Goal: Task Accomplishment & Management: Use online tool/utility

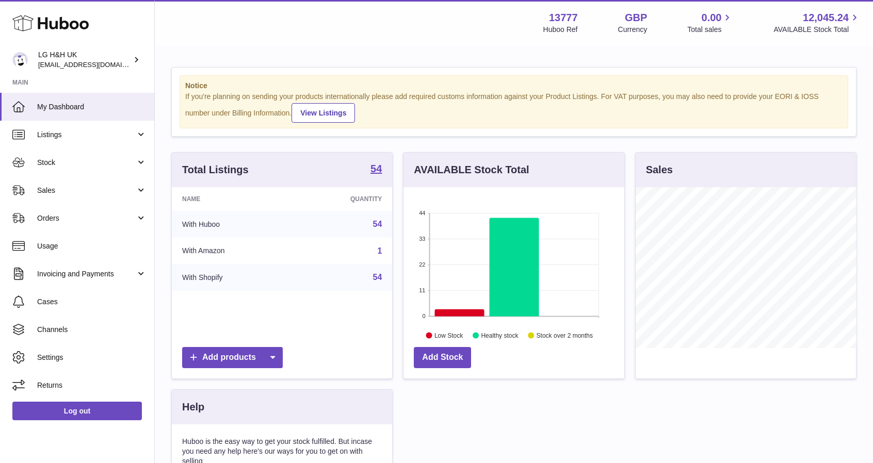
scroll to position [161, 221]
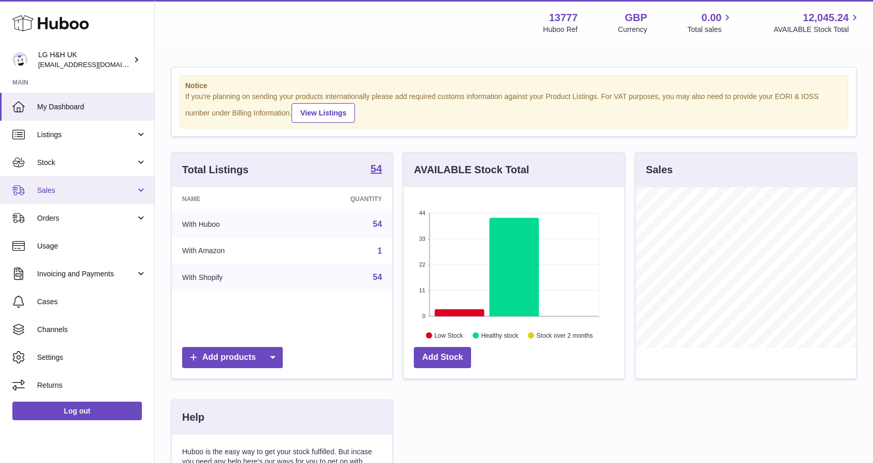
click at [83, 190] on span "Sales" at bounding box center [86, 191] width 99 height 10
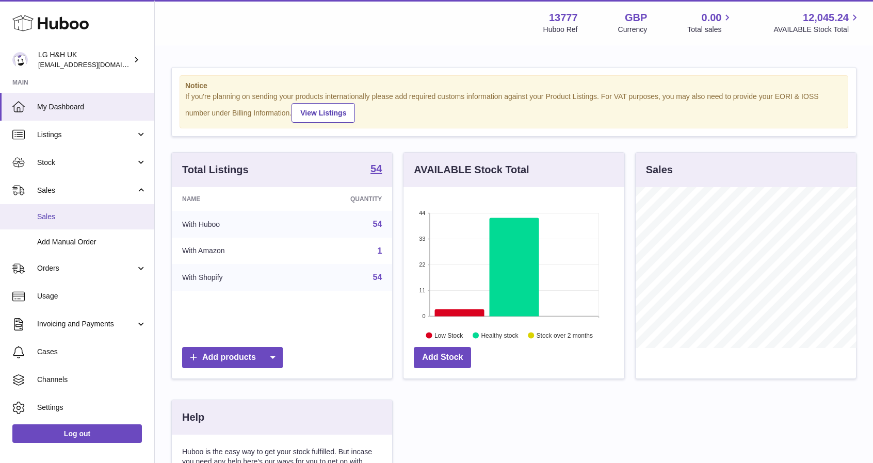
click at [46, 216] on span "Sales" at bounding box center [91, 217] width 109 height 10
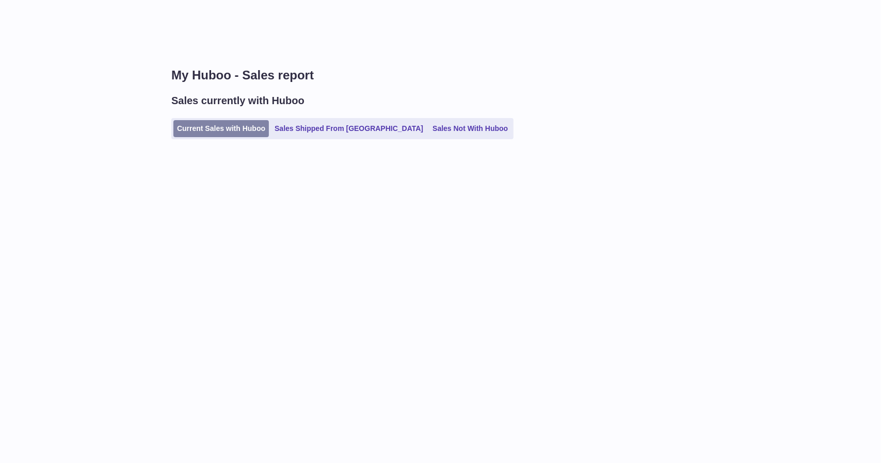
click at [204, 127] on link "Current Sales with Huboo" at bounding box center [220, 128] width 95 height 17
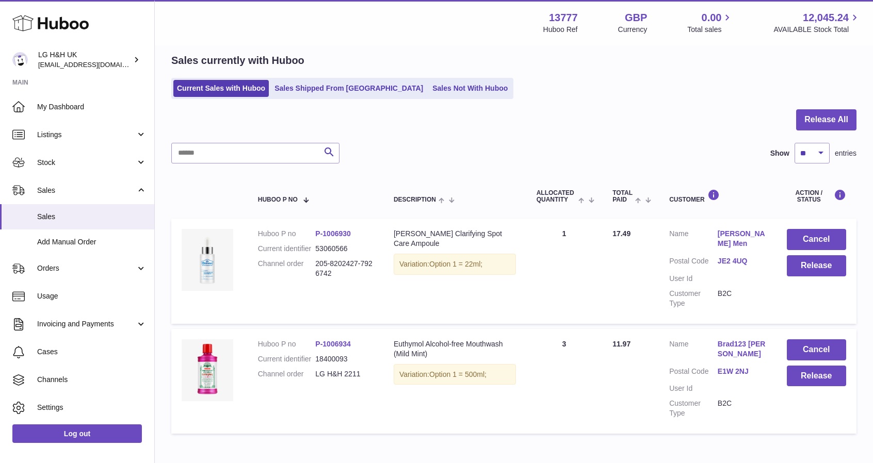
scroll to position [88, 0]
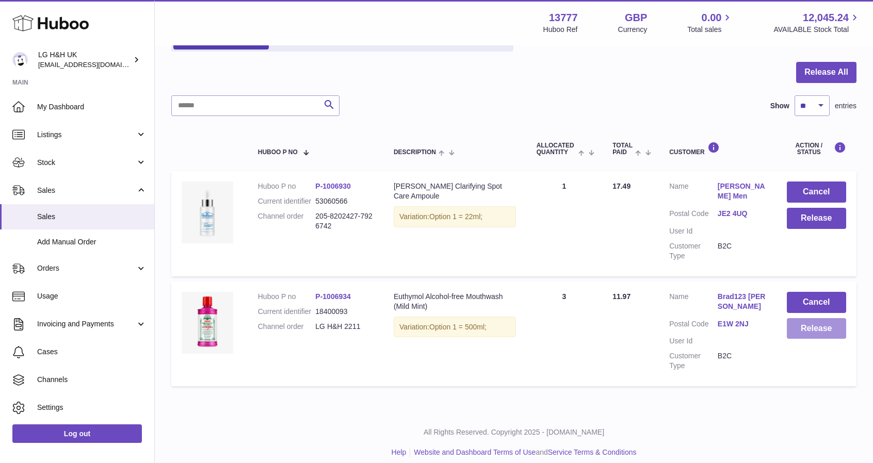
click at [804, 318] on button "Release" at bounding box center [816, 328] width 59 height 21
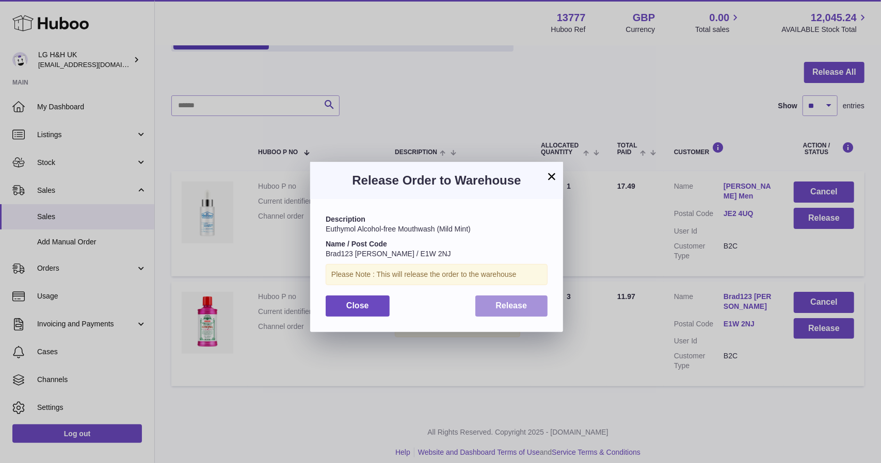
click at [527, 303] on button "Release" at bounding box center [511, 306] width 73 height 21
